Goal: Task Accomplishment & Management: Complete application form

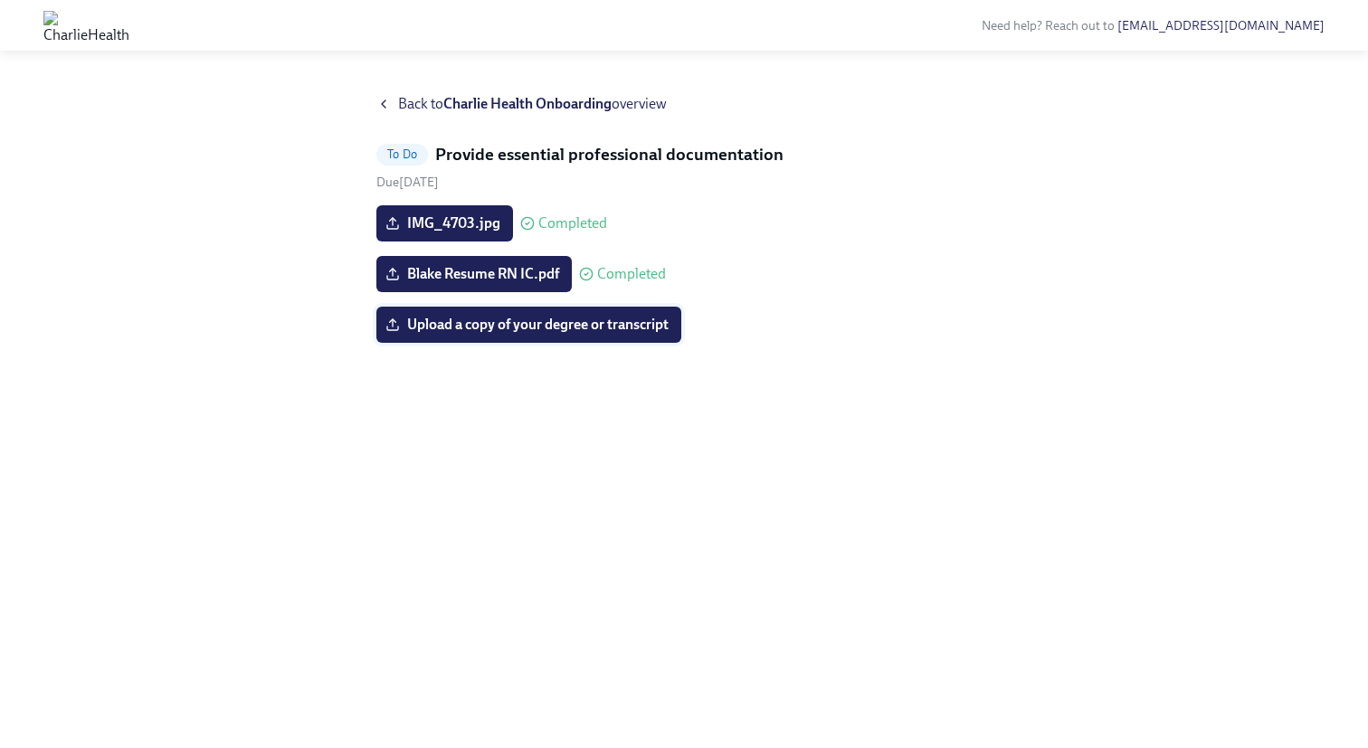
click at [598, 329] on span "Upload a copy of your degree or transcript" at bounding box center [529, 325] width 280 height 18
click at [0, 0] on input "Upload a copy of your degree or transcript" at bounding box center [0, 0] width 0 height 0
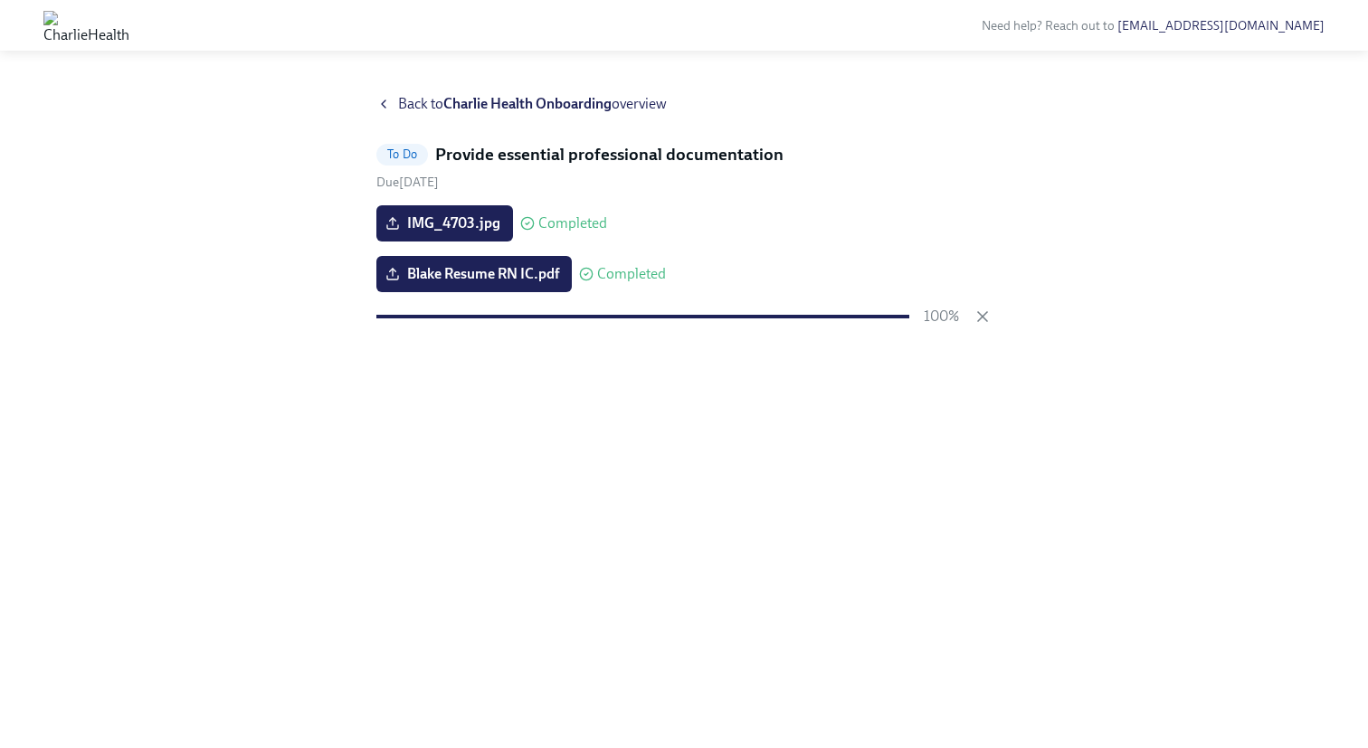
click at [435, 96] on span "Back to Charlie Health Onboarding overview" at bounding box center [532, 104] width 269 height 20
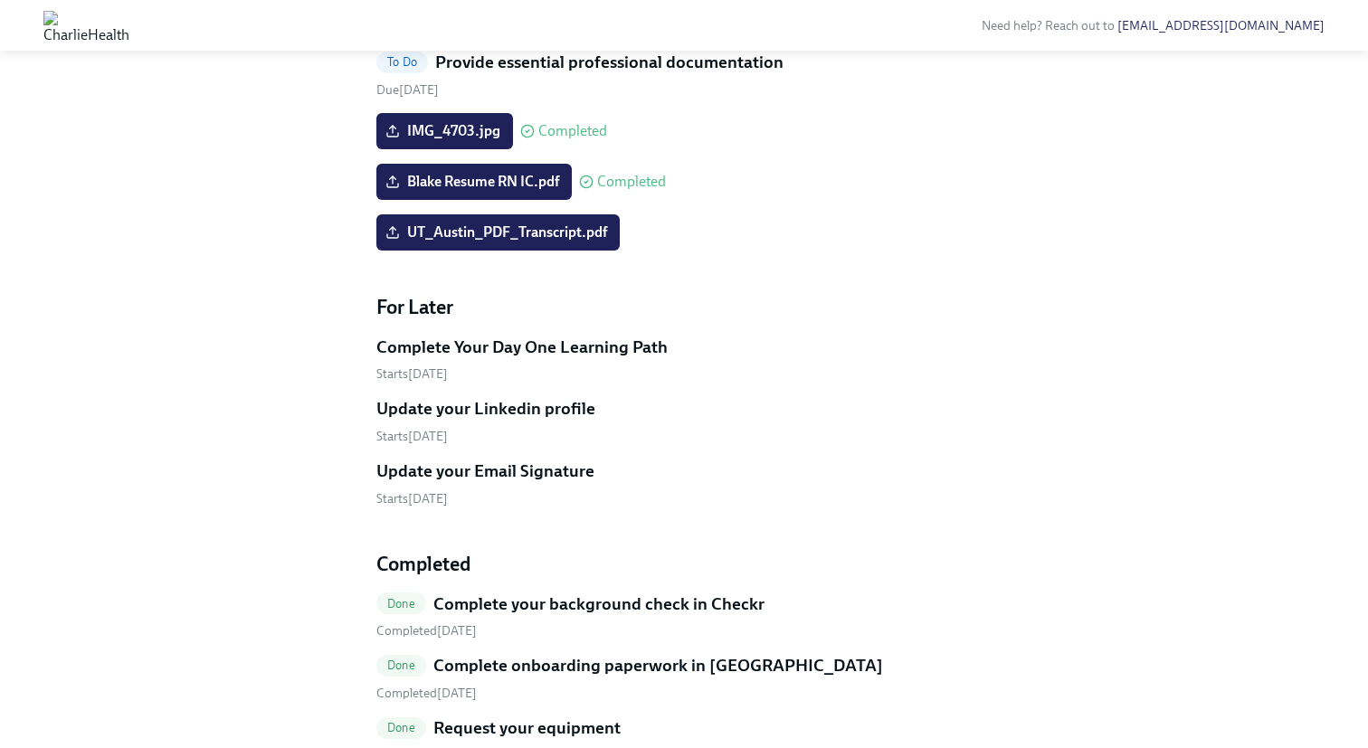
scroll to position [788, 0]
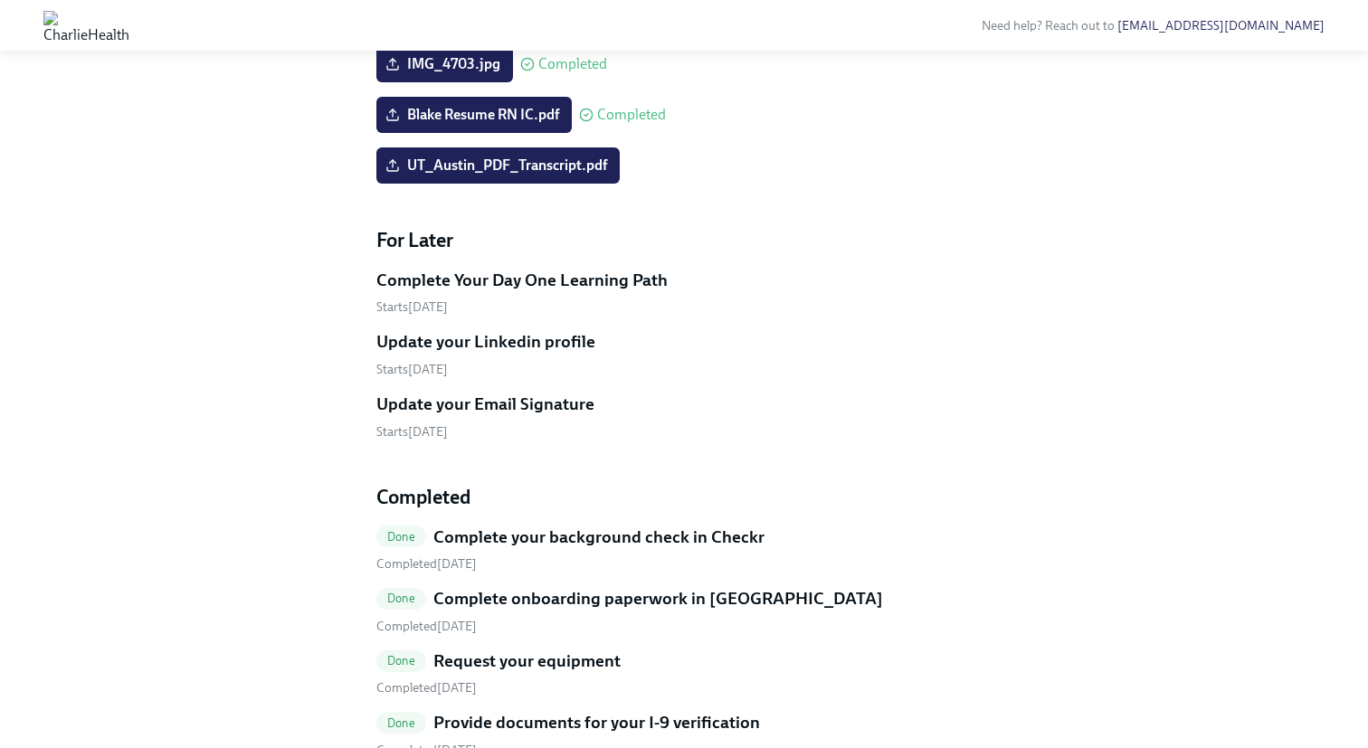
scroll to position [866, 0]
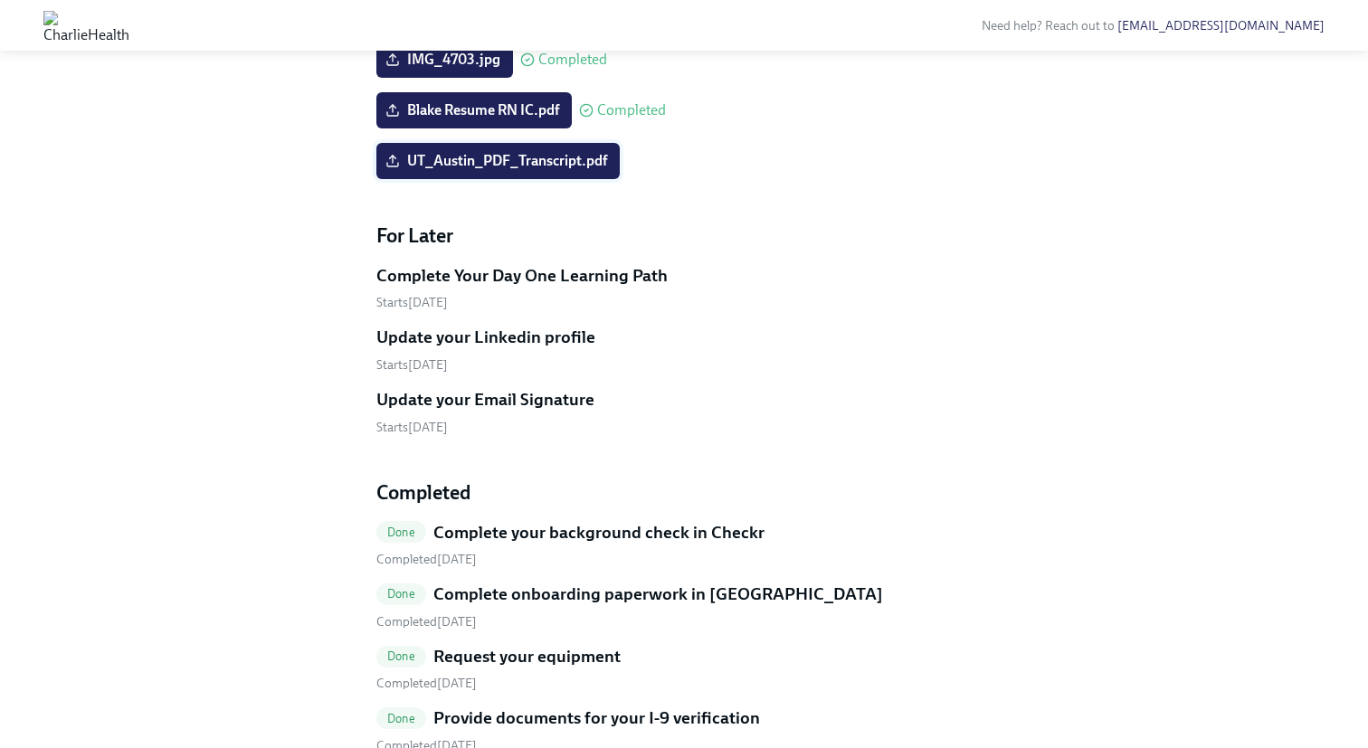
click at [399, 168] on icon at bounding box center [392, 161] width 14 height 14
click at [0, 0] on input "UT_Austin_PDF_Transcript.pdf" at bounding box center [0, 0] width 0 height 0
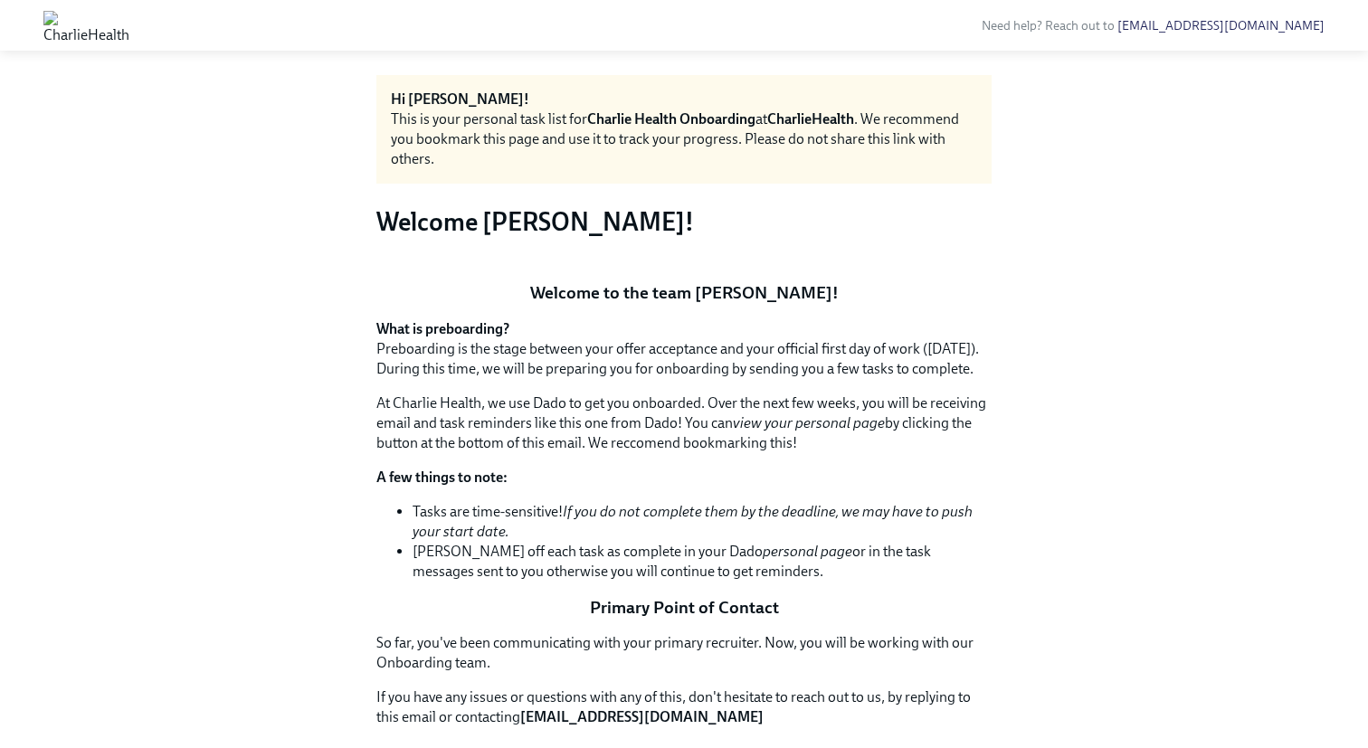
scroll to position [0, 0]
